Goal: Submit feedback/report problem

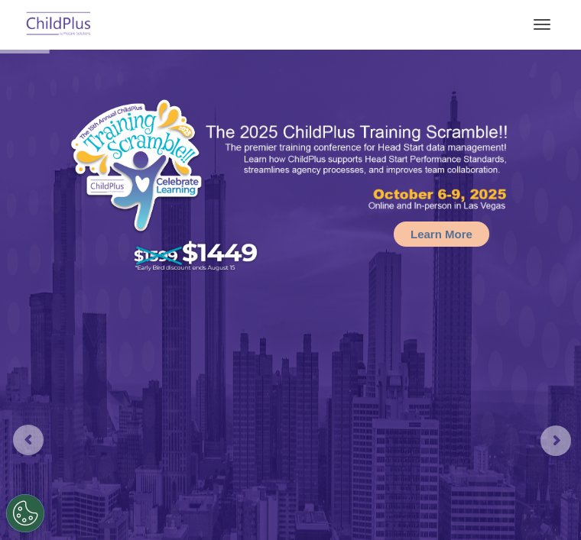
scroll to position [429, 0]
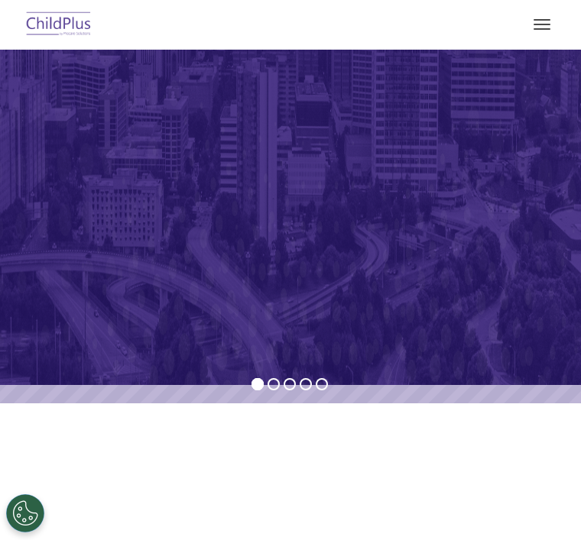
select select "MEDIUM"
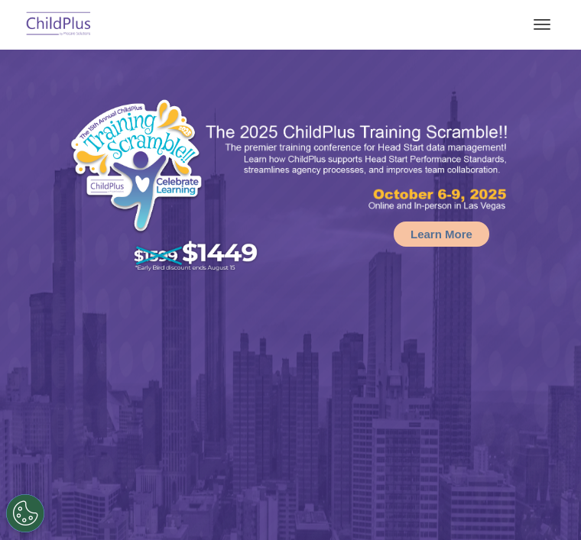
select select "MEDIUM"
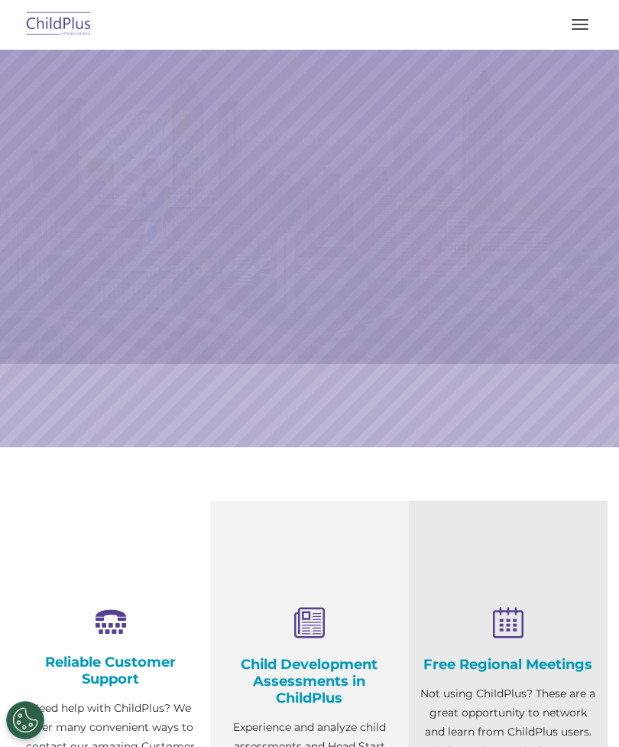
scroll to position [79, 0]
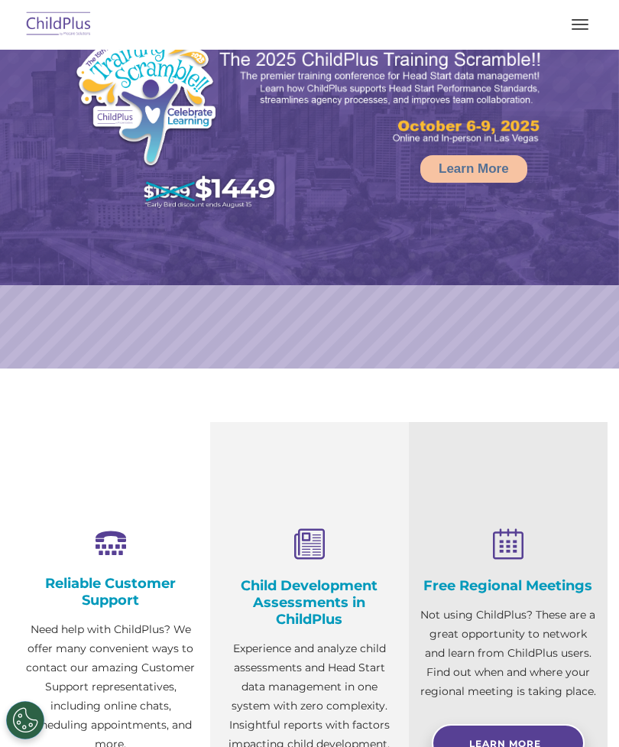
select select "MEDIUM"
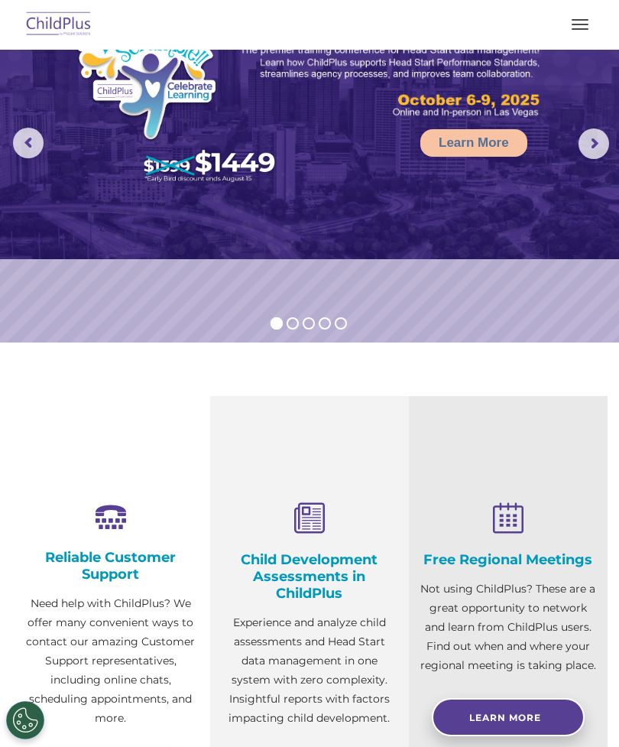
scroll to position [103, 0]
